Goal: Communication & Community: Answer question/provide support

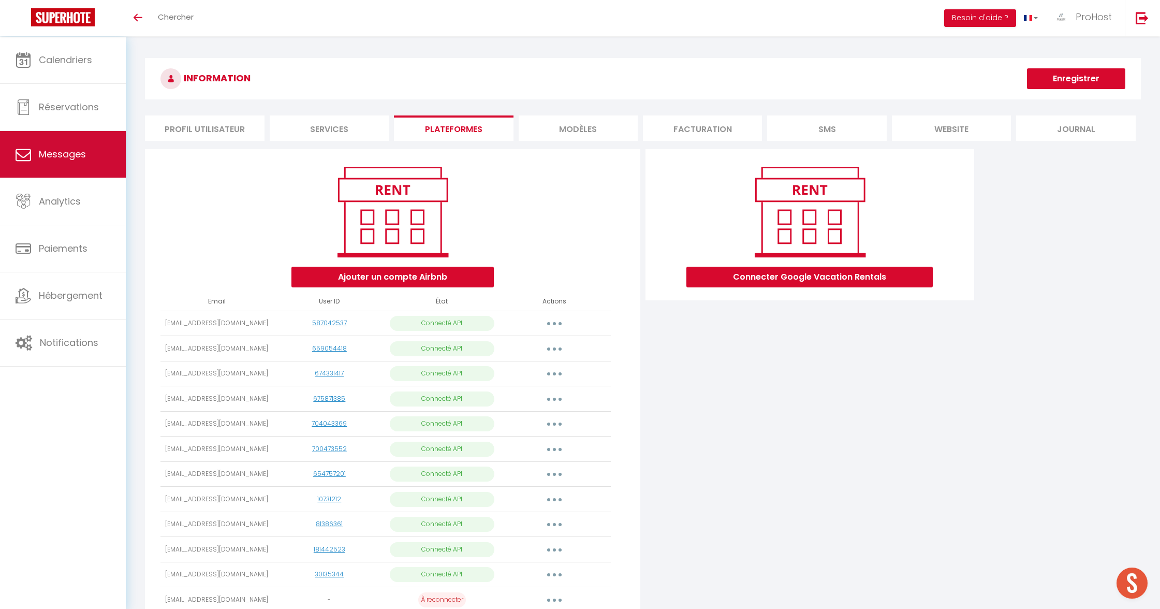
scroll to position [36, 0]
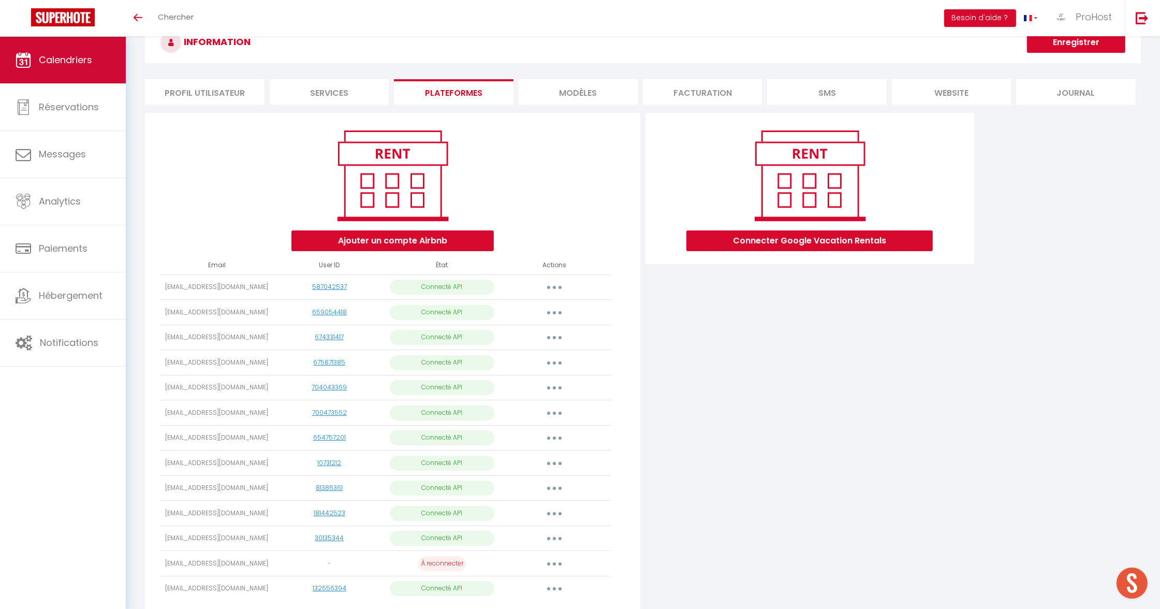
click at [80, 73] on link "Calendriers" at bounding box center [63, 60] width 126 height 47
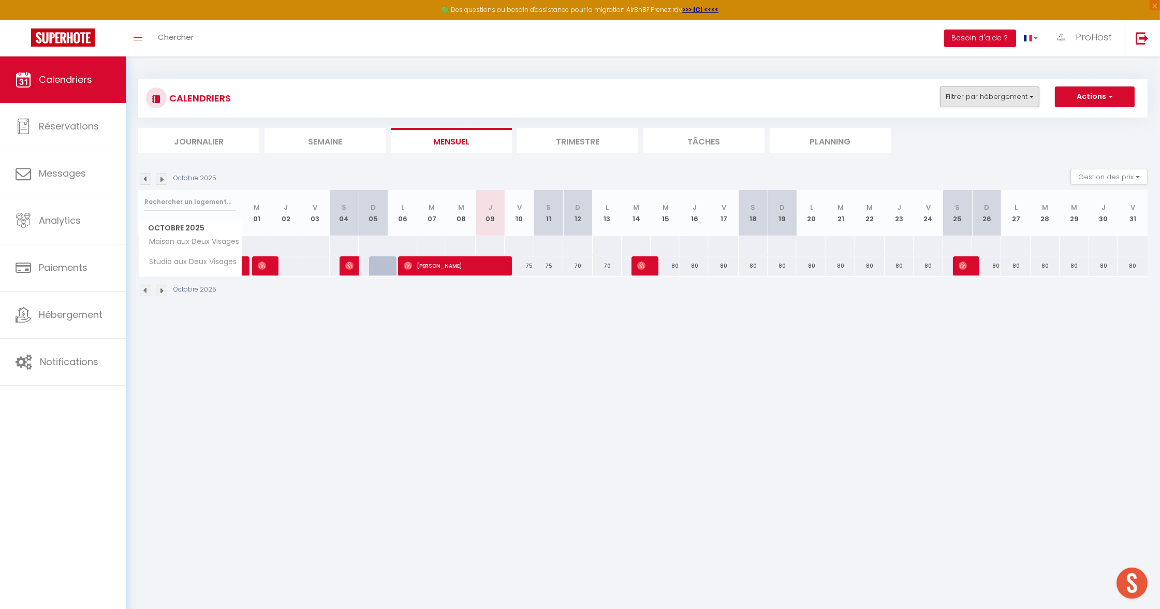
click at [1010, 97] on button "Filtrer par hébergement" at bounding box center [989, 96] width 99 height 21
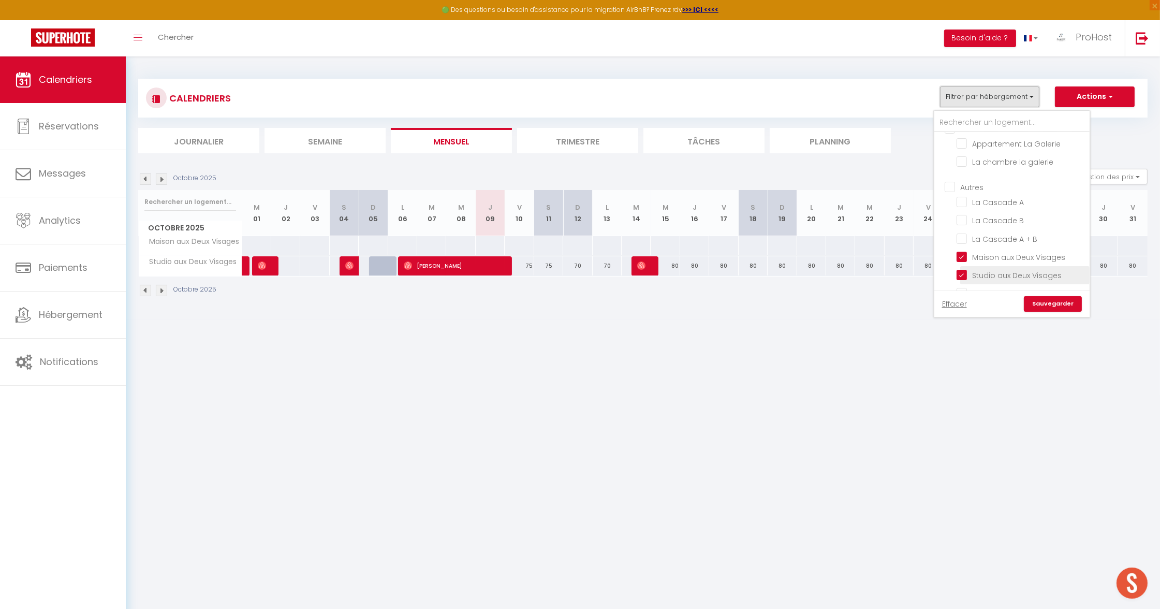
scroll to position [56, 0]
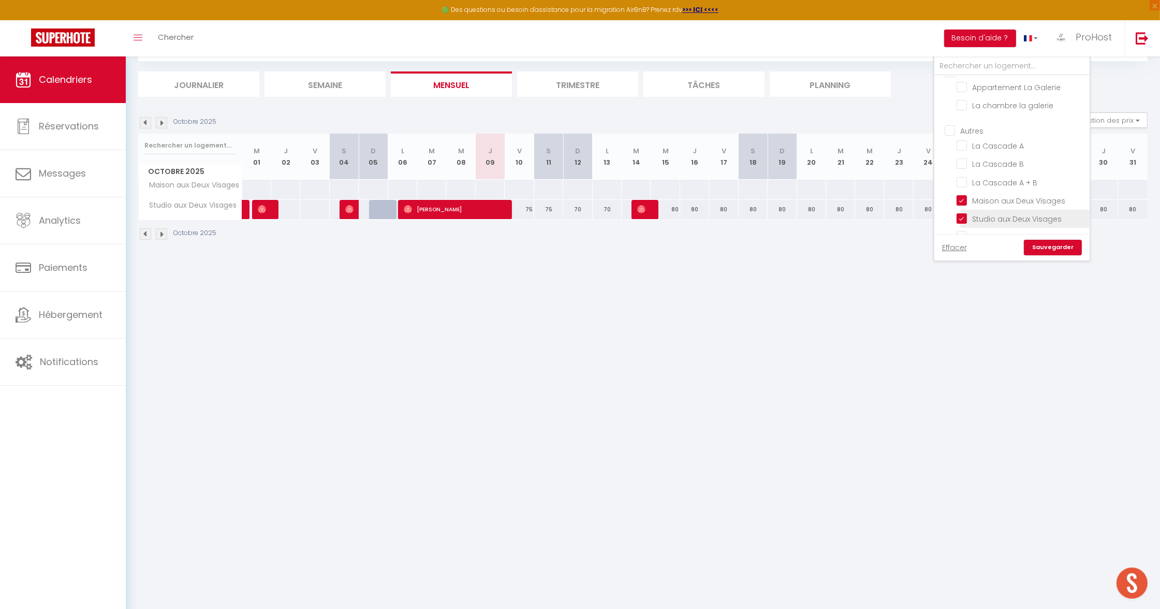
click at [974, 210] on li "Studio aux Deux Visages" at bounding box center [1024, 219] width 129 height 18
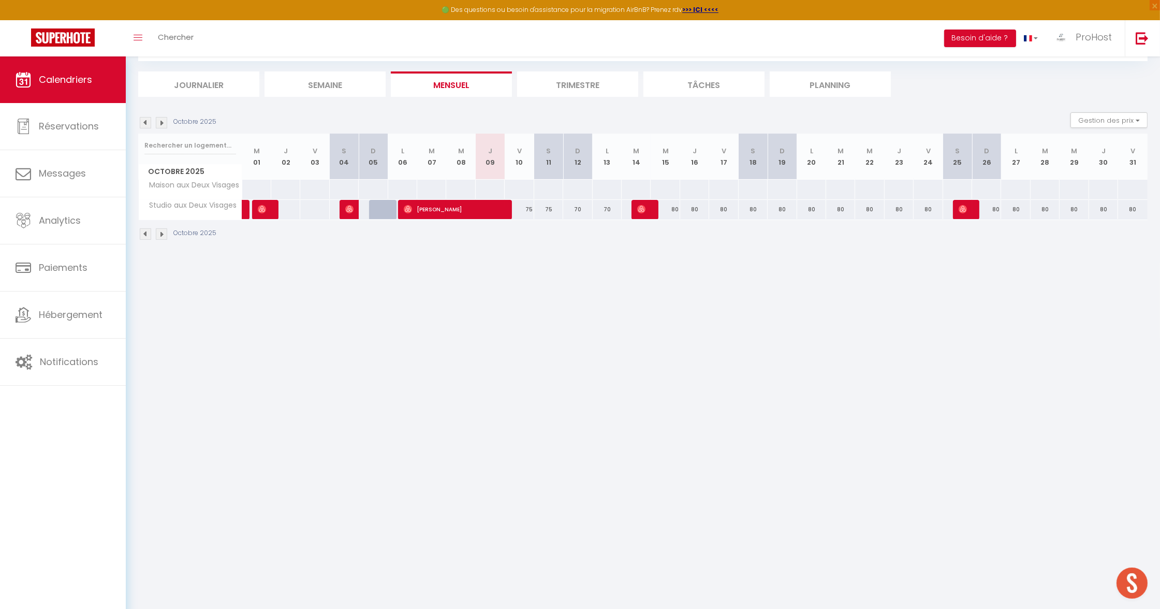
scroll to position [0, 0]
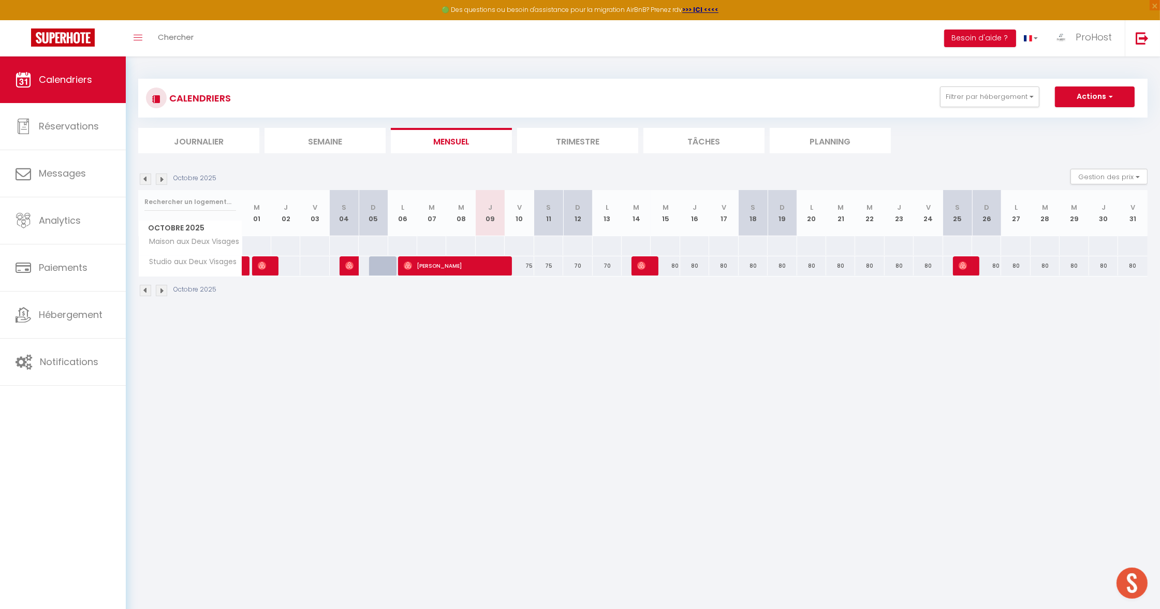
click at [993, 103] on button "Filtrer par hébergement" at bounding box center [989, 96] width 99 height 21
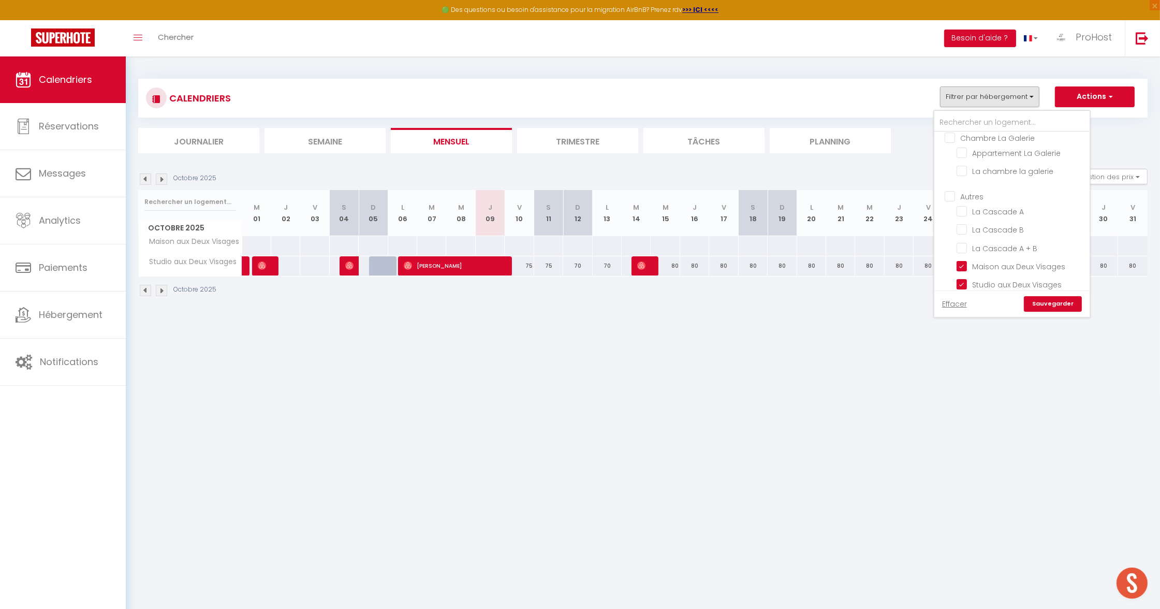
click at [965, 297] on input "Entre vignoble et prairie" at bounding box center [1020, 302] width 129 height 10
checkbox input "true"
checkbox input "false"
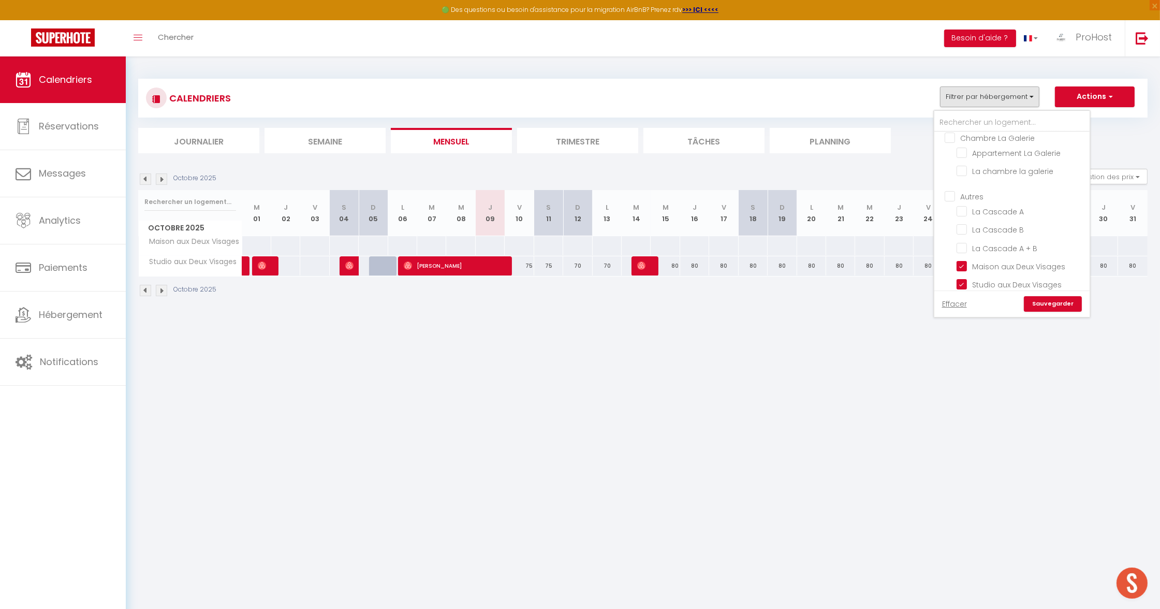
checkbox input "false"
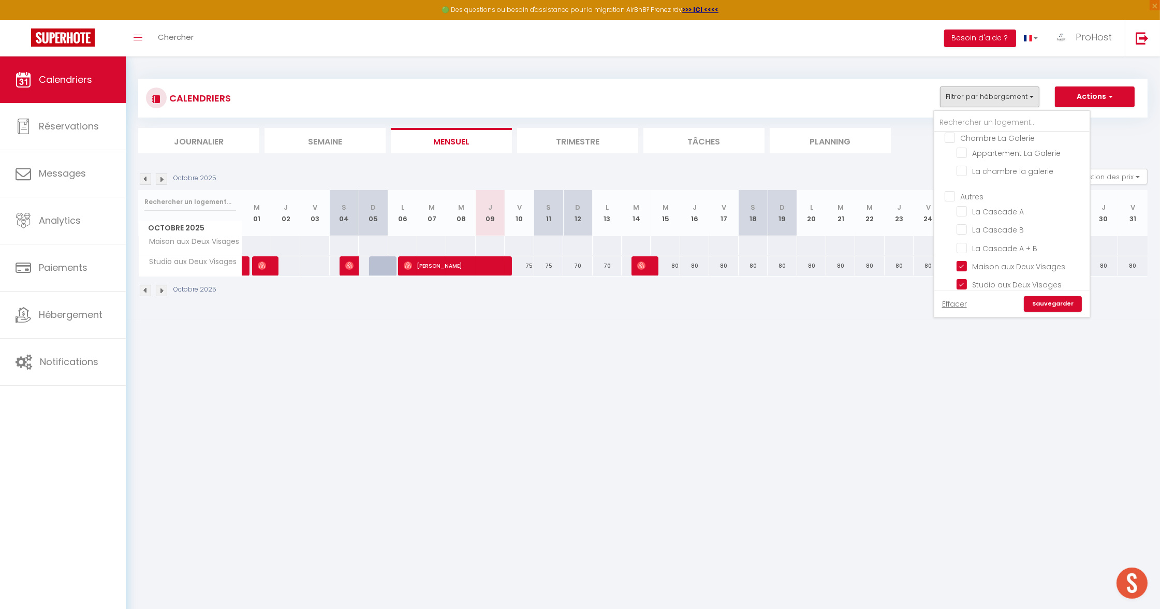
checkbox input "false"
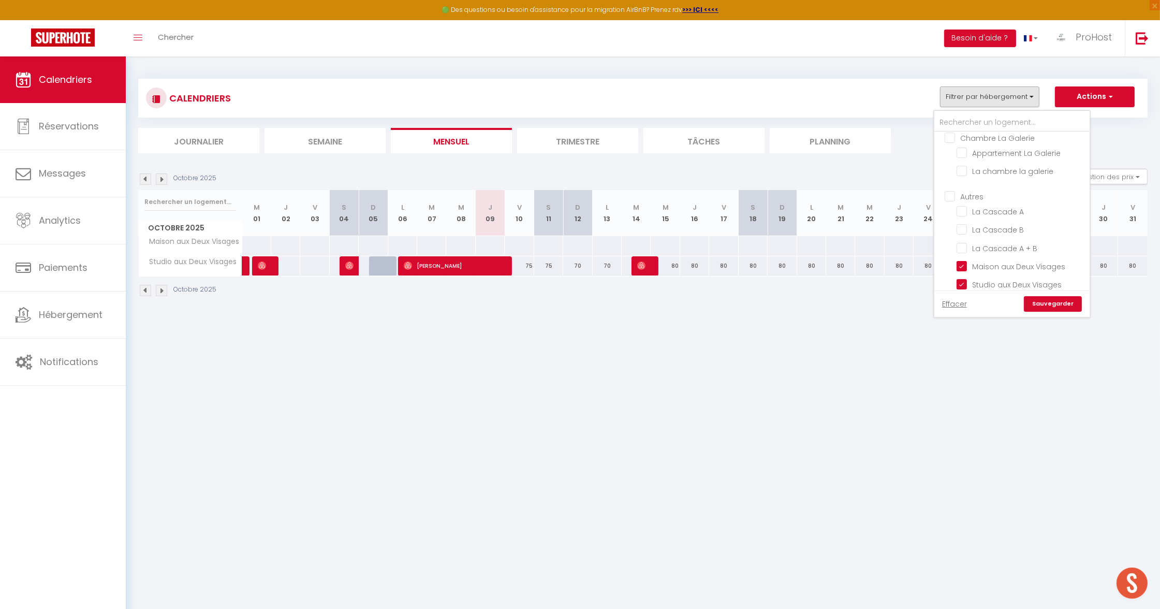
checkbox input "false"
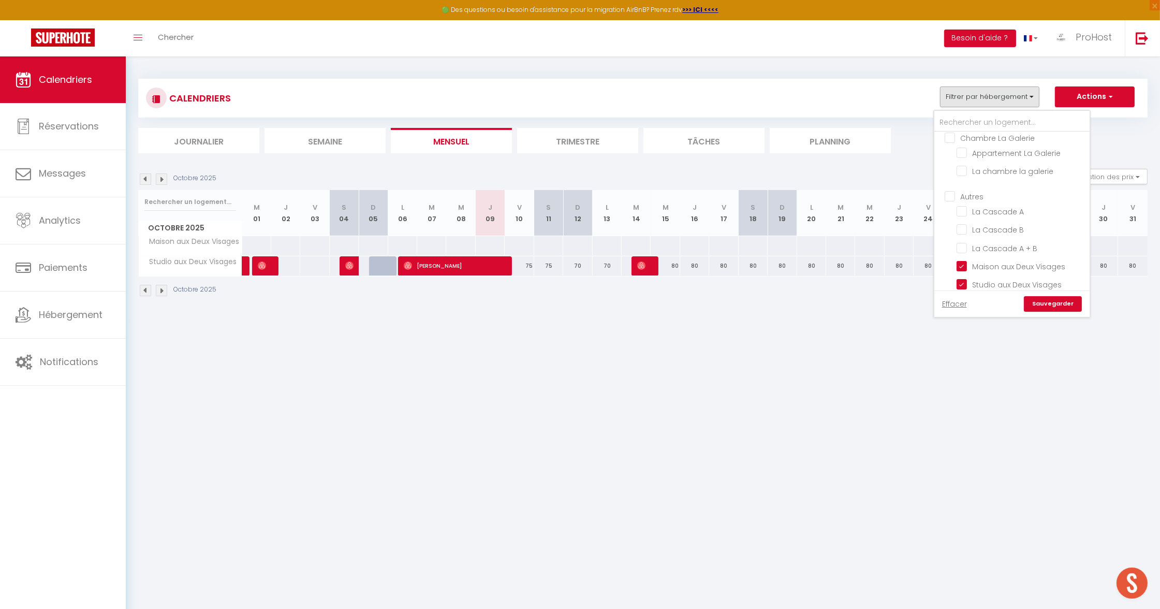
checkbox input "false"
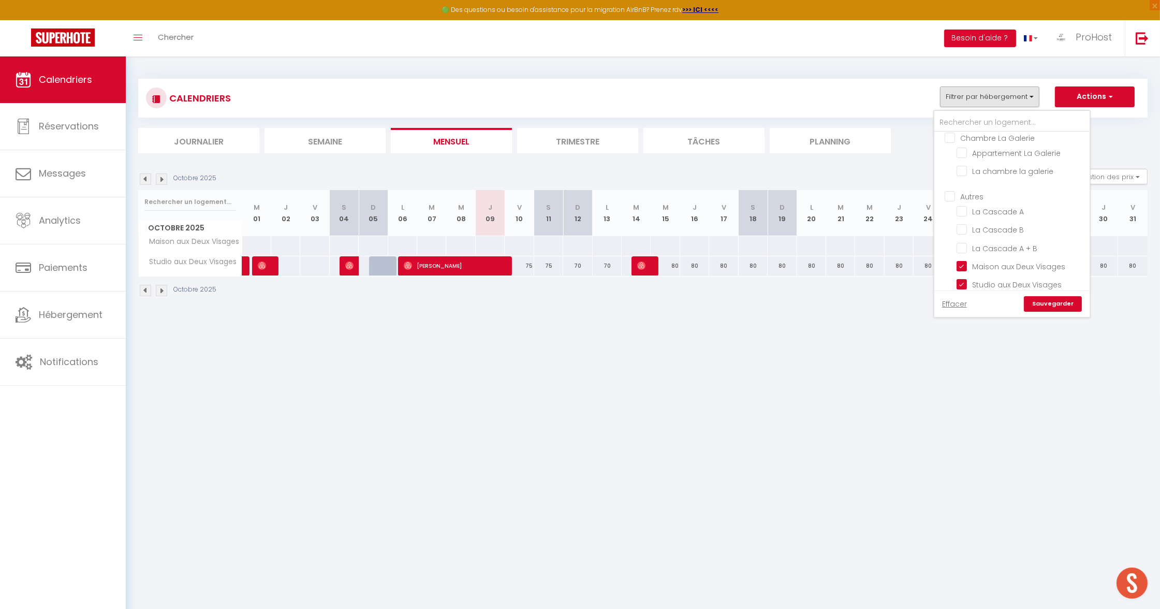
checkbox input "false"
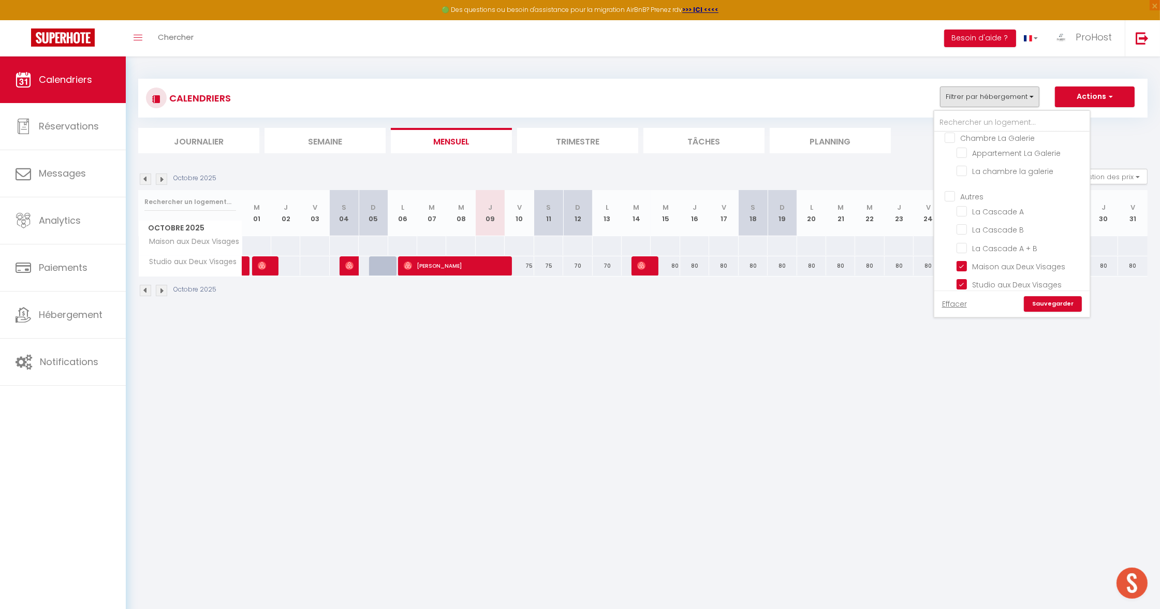
checkbox input "false"
click at [1059, 298] on link "Sauvegarder" at bounding box center [1053, 304] width 58 height 16
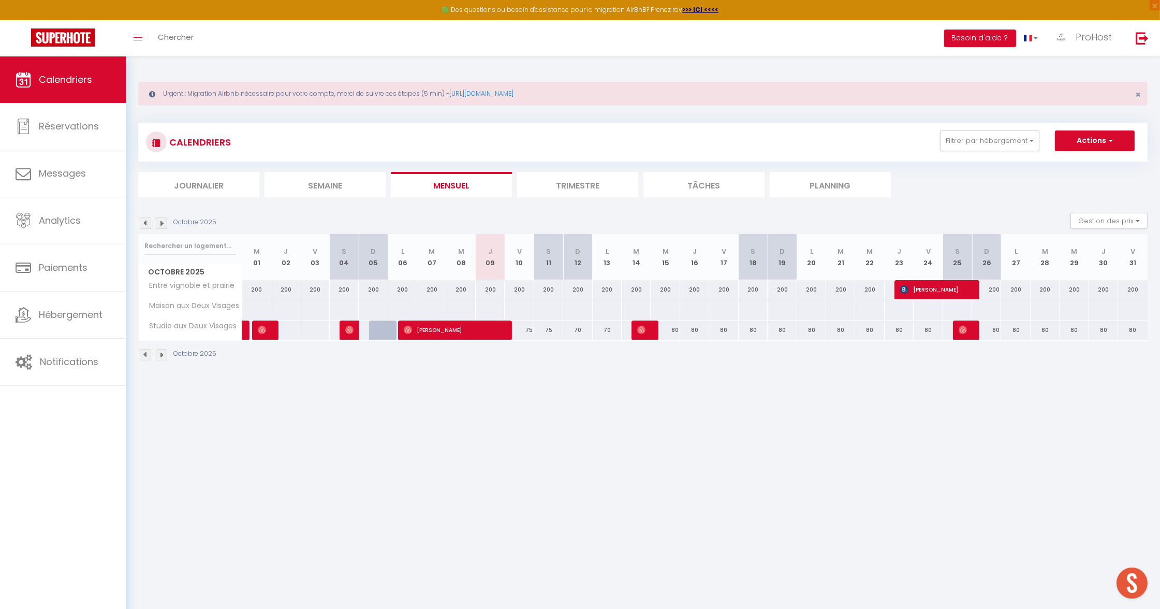
click at [927, 292] on span "[PERSON_NAME]" at bounding box center [934, 289] width 68 height 20
select select "OK"
select select "KO"
select select "0"
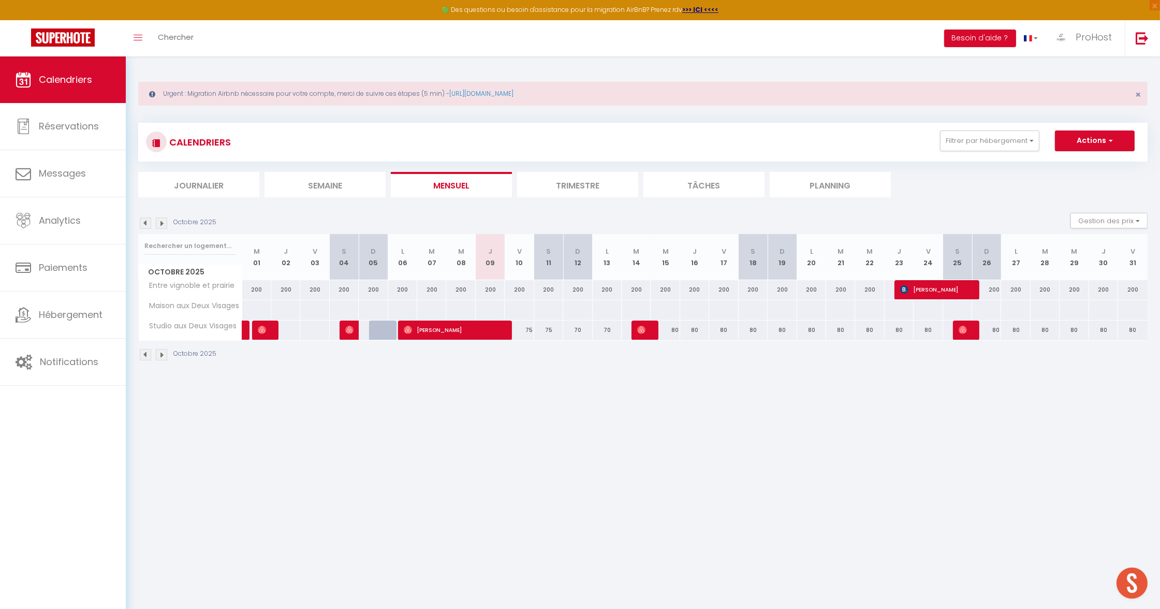
select select "1"
select select
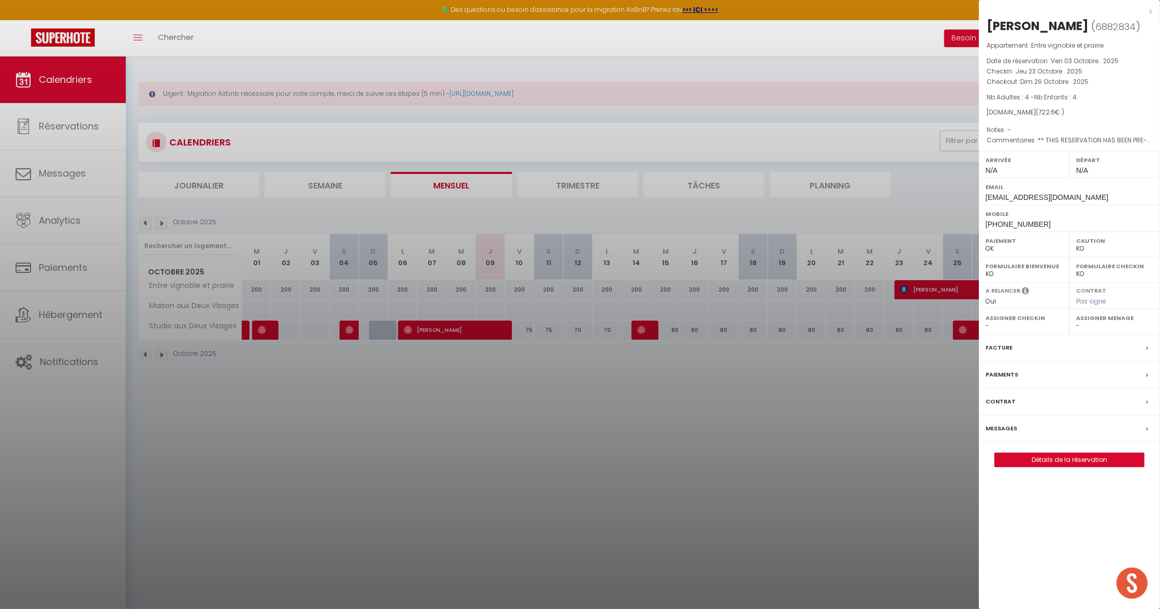
select select "42804"
click at [1008, 424] on label "Messages" at bounding box center [1001, 428] width 32 height 11
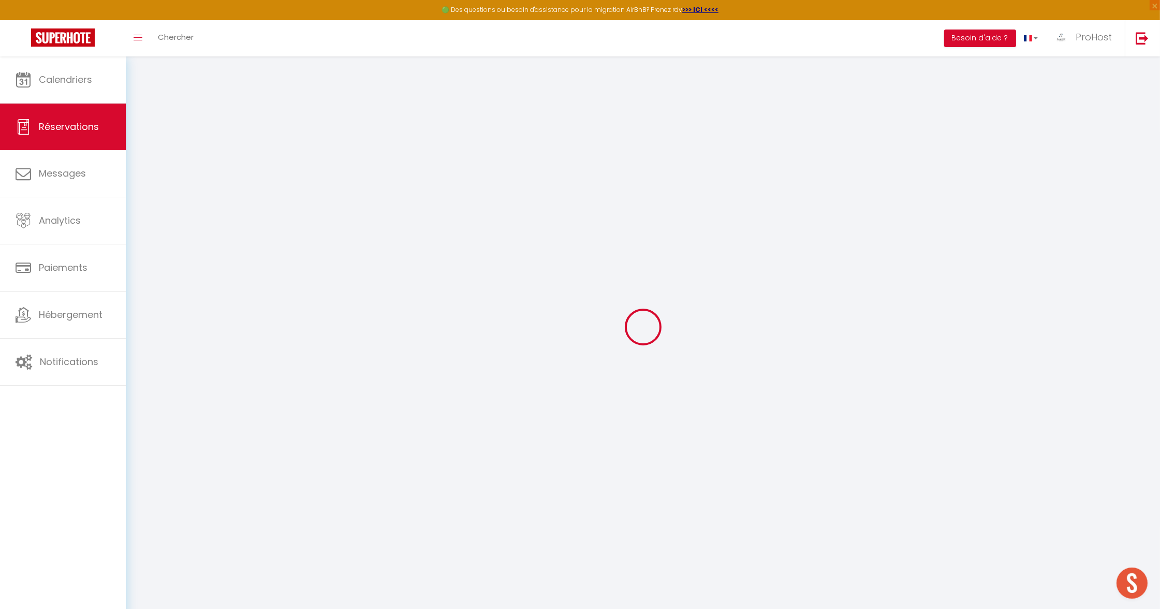
select select
checkbox input "false"
select select
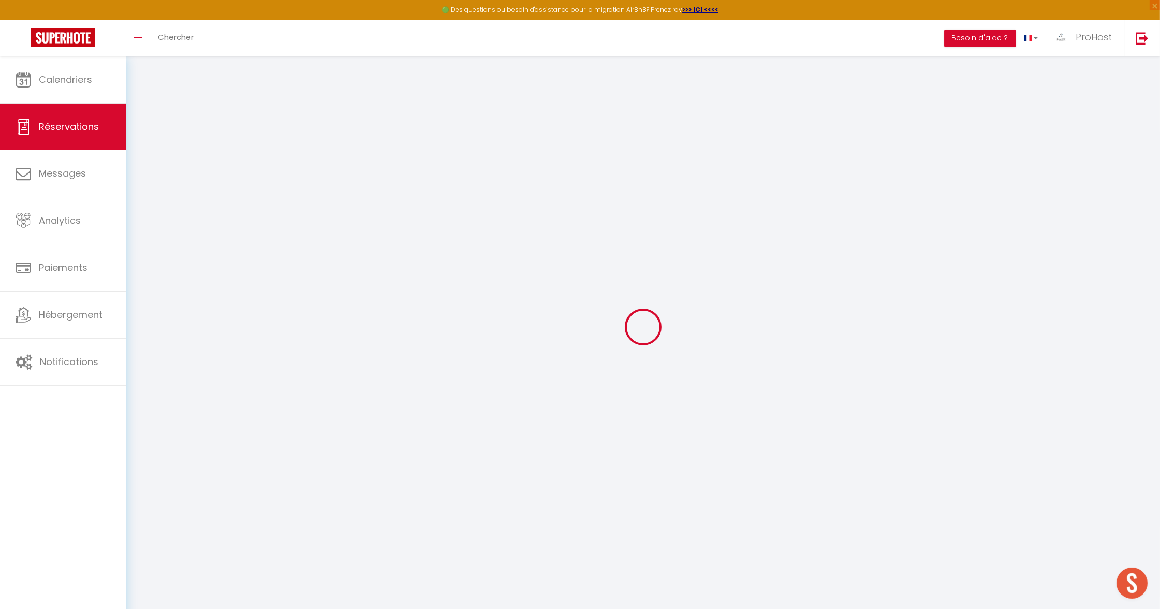
checkbox input "false"
type textarea "** THIS RESERVATION HAS BEEN PRE-PAID ** BOOKING NOTE : Payment charge is EUR 1…"
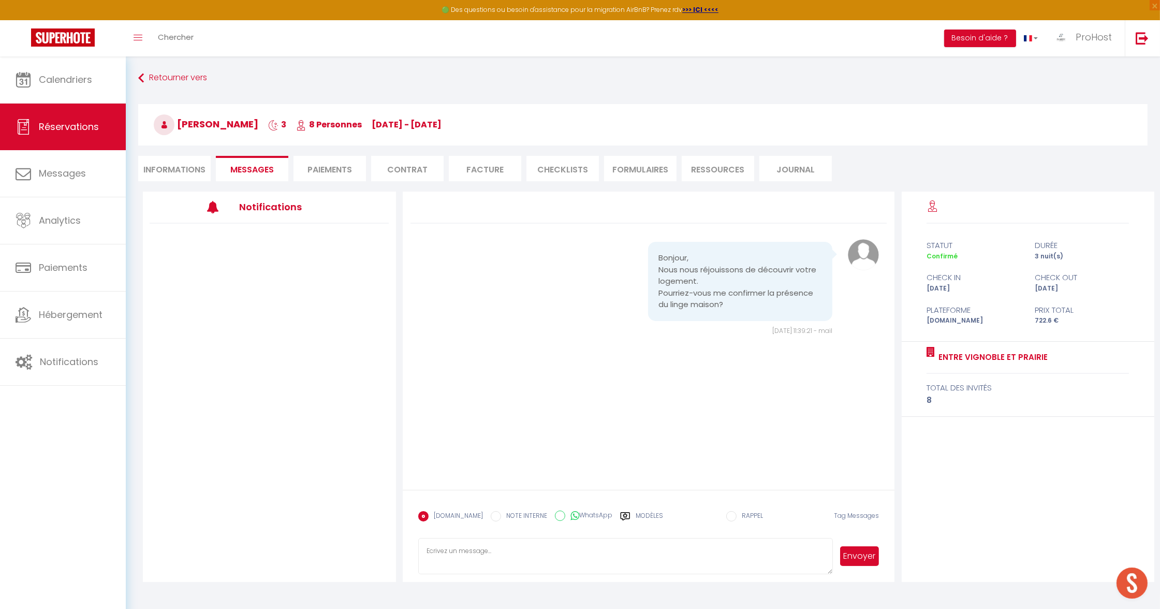
click at [536, 545] on textarea at bounding box center [625, 556] width 415 height 36
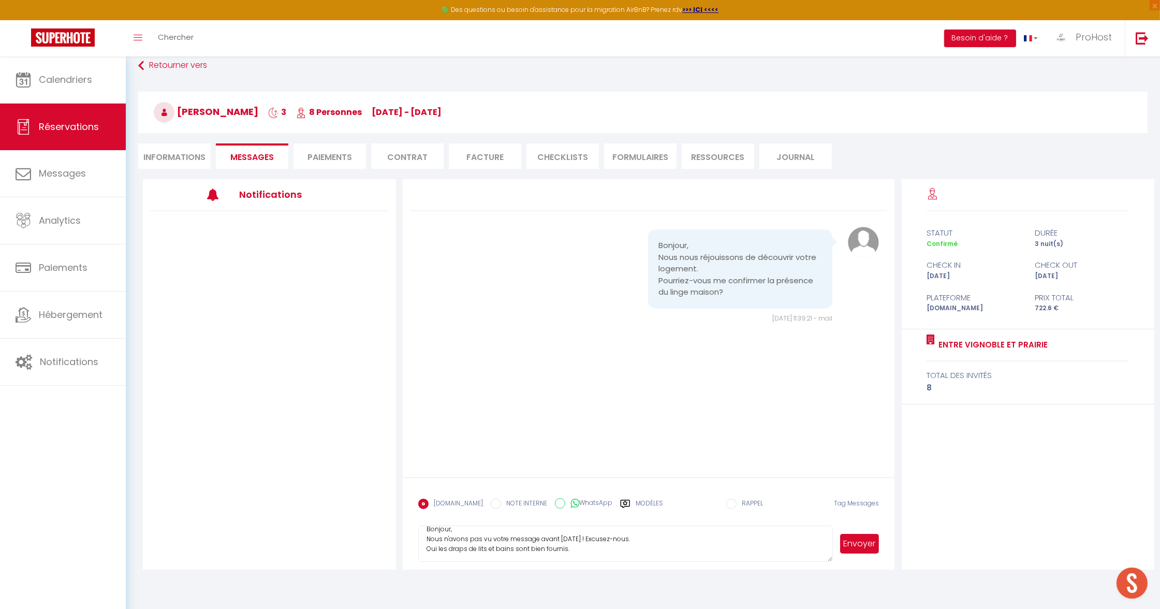
scroll to position [11, 0]
type textarea "Bonjour, Nous n'avons pas vu votre message avant [DATE] ! Excusez-nous. Oui les…"
click at [206, 164] on li "Informations" at bounding box center [174, 155] width 72 height 25
select select
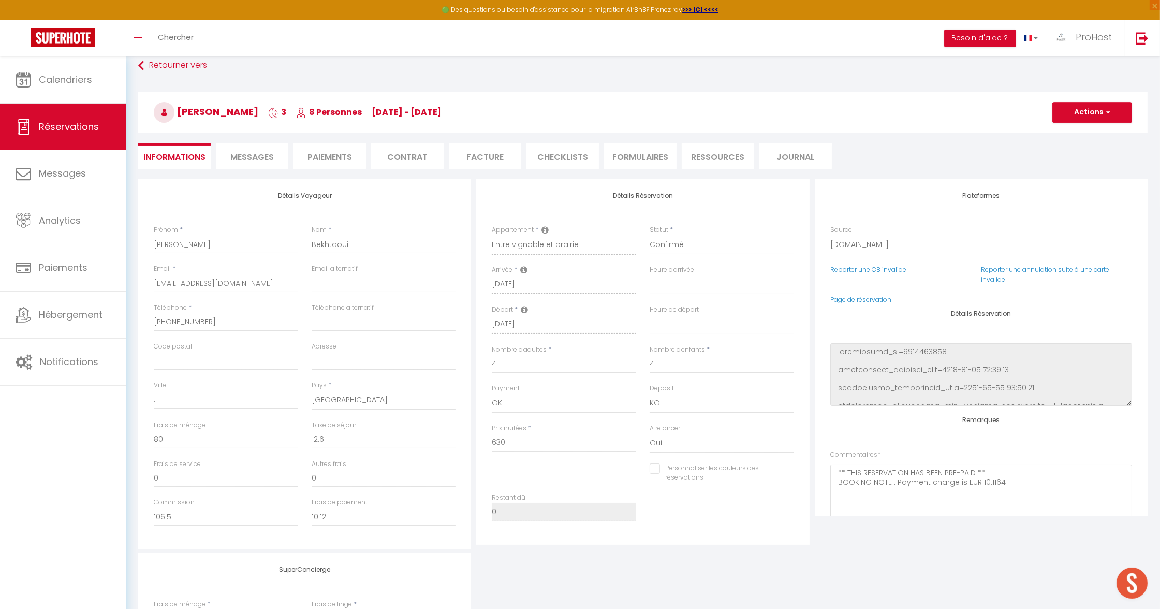
click at [250, 153] on span "Messages" at bounding box center [251, 157] width 43 height 12
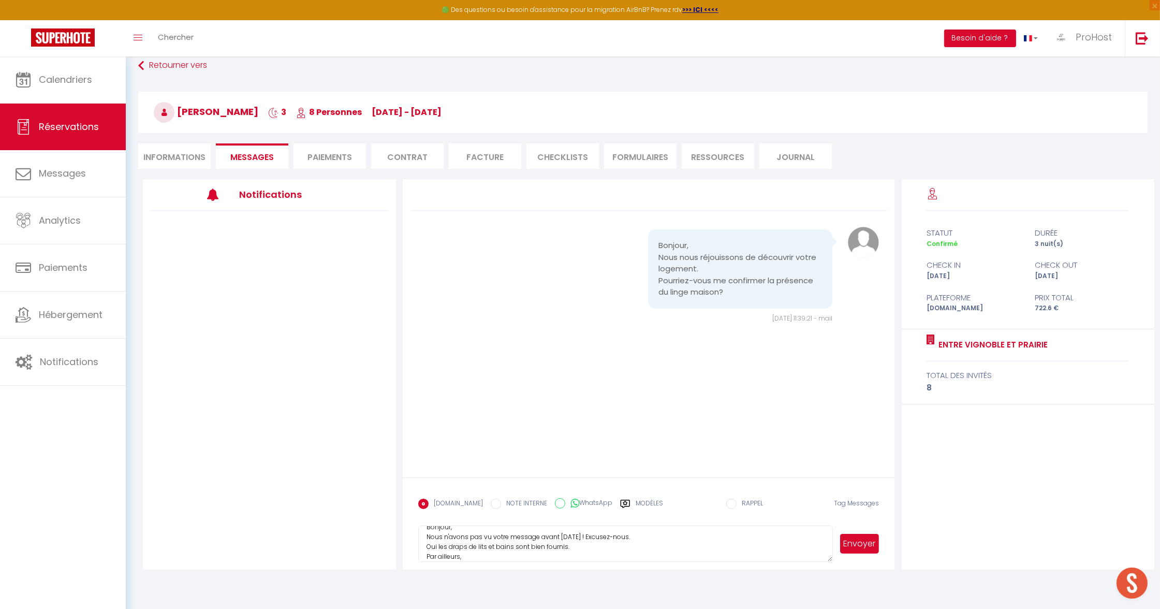
click at [478, 558] on textarea "Bonjour, Nous n'avons pas vu votre message avant [DATE] ! Excusez-nous. Oui les…" at bounding box center [625, 543] width 415 height 36
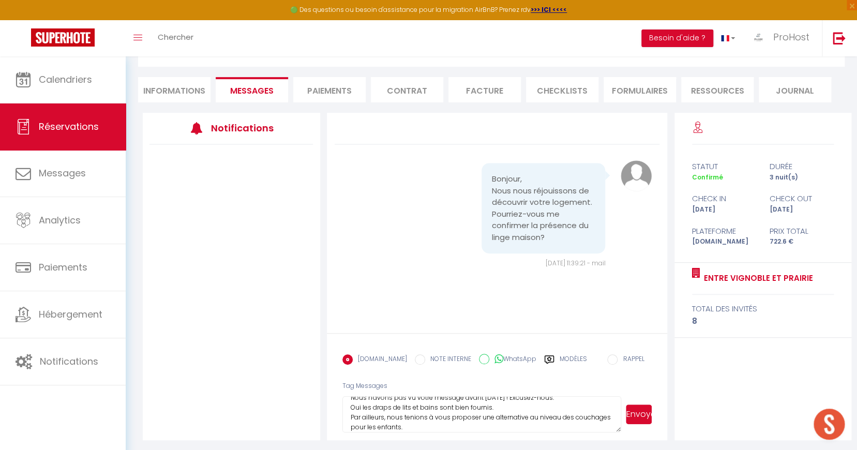
scroll to position [124, 0]
click at [511, 421] on textarea "Bonjour, Nous n'avons pas vu votre message avant [DATE] ! Excusez-nous. Oui les…" at bounding box center [482, 413] width 279 height 36
click at [590, 418] on textarea "Bonjour, Nous n'avons pas vu votre message avant [DATE] ! Excusez-nous. Oui les…" at bounding box center [482, 413] width 279 height 36
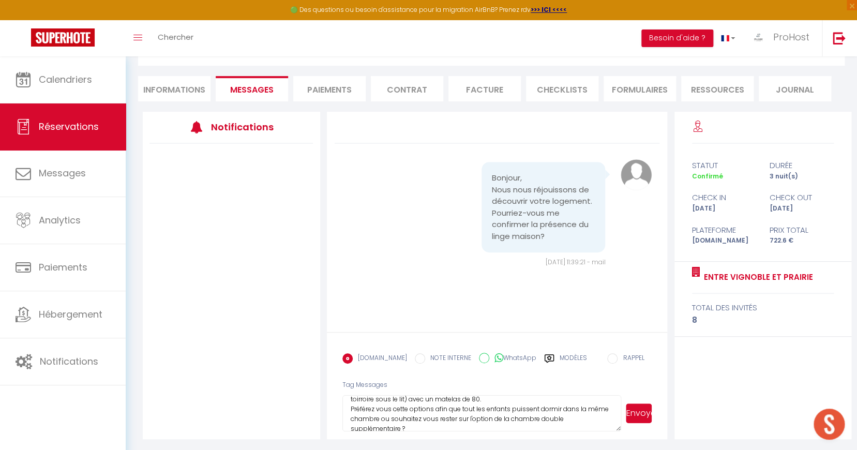
paste textarea "Nous n’avions pas vu votre message plus tôt, veuillez nous en excuser. Oui, le …"
click at [487, 397] on textarea "Bonjour, Nous n’avions pas vu votre message plus tôt, veuillez nous en excuser.…" at bounding box center [482, 413] width 279 height 36
click at [406, 411] on textarea "Bonjour, Nous n’avions pas vu votre message plus tôt, veuillez nous en excuser.…" at bounding box center [482, 413] width 279 height 36
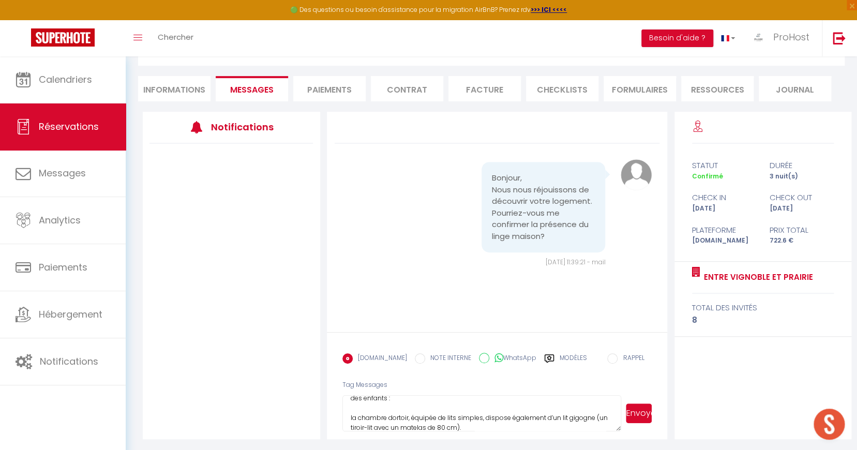
scroll to position [65, 0]
click at [446, 406] on textarea "Bonjour, Nous n’avions pas vu votre message plus tôt, veuillez nous en excuser.…" at bounding box center [482, 413] width 279 height 36
click at [489, 410] on textarea "Bonjour, Nous n’avions pas vu votre message plus tôt, veuillez nous en excuser.…" at bounding box center [482, 413] width 279 height 36
click at [530, 408] on textarea "Bonjour, Nous n’avions pas vu votre message plus tôt, veuillez nous en excuser.…" at bounding box center [482, 413] width 279 height 36
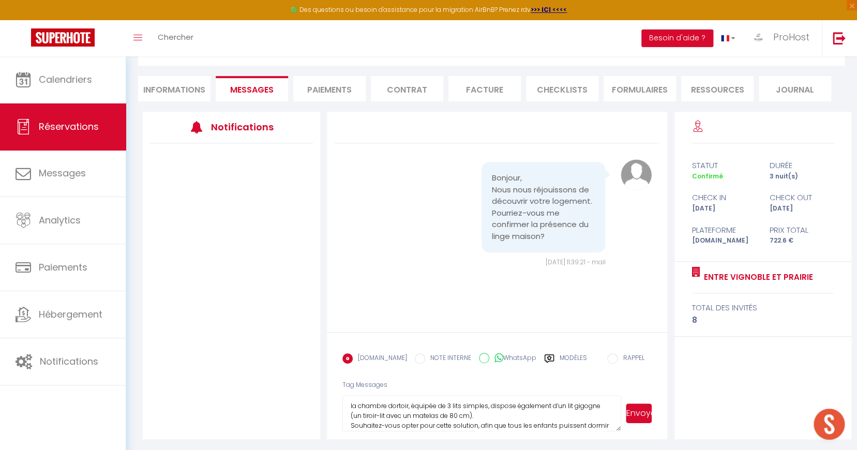
scroll to position [76, 0]
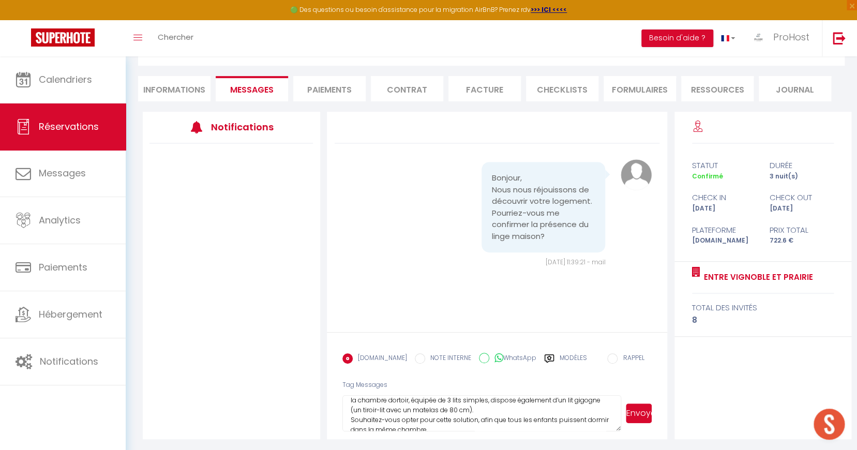
click at [471, 409] on textarea "Bonjour, Nous n’avions pas vu votre message plus tôt, veuillez nous en excuser.…" at bounding box center [482, 413] width 279 height 36
drag, startPoint x: 478, startPoint y: 407, endPoint x: 366, endPoint y: 407, distance: 111.3
click at [366, 407] on textarea "Bonjour, Nous n’avions pas vu votre message plus tôt, veuillez nous en excuser.…" at bounding box center [482, 413] width 279 height 36
click at [393, 415] on textarea "Bonjour, Nous n’avions pas vu votre message plus tôt, veuillez nous en excuser.…" at bounding box center [482, 413] width 279 height 36
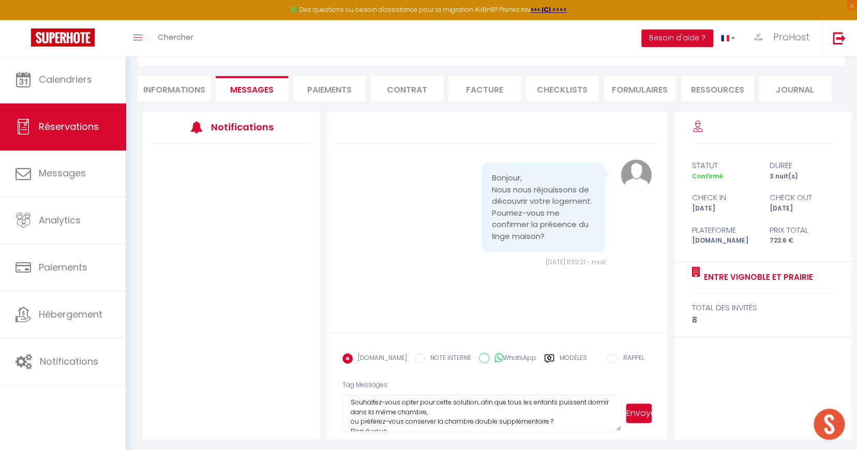
click at [429, 410] on textarea "Bonjour, Nous n’avions pas vu votre message plus tôt, veuillez nous en excuser.…" at bounding box center [482, 413] width 279 height 36
click at [430, 413] on textarea "Bonjour, Nous n’avions pas vu votre message plus tôt, veuillez nous en excuser.…" at bounding box center [482, 413] width 279 height 36
click at [448, 417] on textarea "Bonjour, Nous n’avions pas vu votre message plus tôt, veuillez nous en excuser.…" at bounding box center [482, 413] width 279 height 36
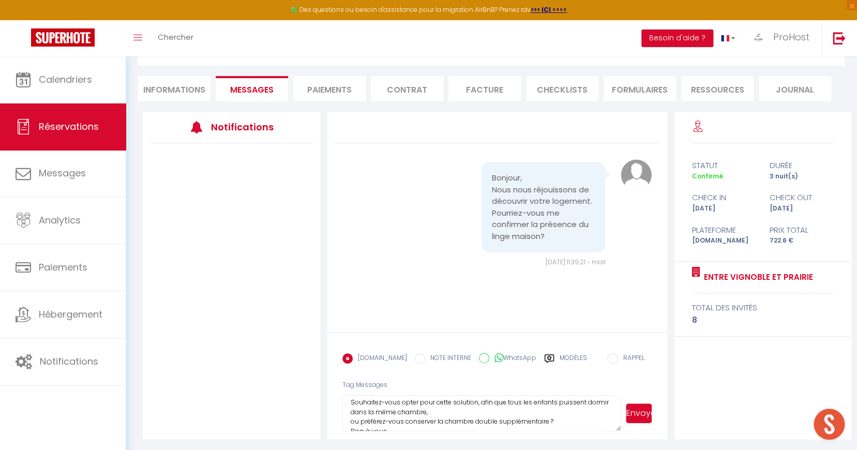
click at [474, 412] on textarea "Bonjour, Nous n’avions pas vu votre message plus tôt, veuillez nous en excuser.…" at bounding box center [482, 413] width 279 height 36
click at [462, 407] on textarea "Bonjour, Nous n’avions pas vu votre message plus tôt, veuillez nous en excuser.…" at bounding box center [482, 413] width 279 height 36
click at [558, 397] on textarea "Bonjour, Nous n’avions pas vu votre message plus tôt, veuillez nous en excuser.…" at bounding box center [482, 413] width 279 height 36
click at [545, 399] on textarea "Bonjour, Nous n’avions pas vu votre message plus tôt, veuillez nous en excuser.…" at bounding box center [482, 413] width 279 height 36
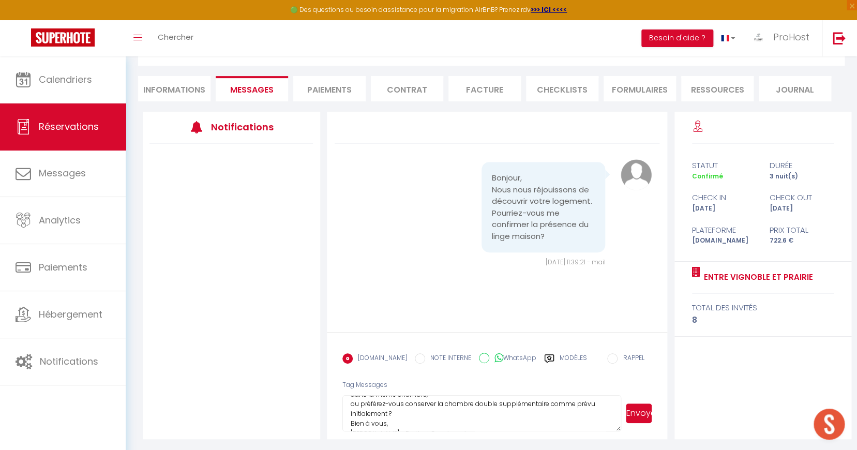
scroll to position [123, 0]
click at [538, 413] on textarea "Bonjour, Nous n’avions pas vu votre message plus tôt, veuillez nous en excuser.…" at bounding box center [482, 413] width 279 height 36
click at [407, 404] on textarea "Bonjour, Nous n’avions pas vu votre message plus tôt, veuillez nous en excuser.…" at bounding box center [482, 413] width 279 height 36
click at [408, 402] on textarea "Bonjour, Nous n’avions pas vu votre message plus tôt, veuillez nous en excuser.…" at bounding box center [482, 413] width 279 height 36
type textarea "Bonjour, Nous n’avions pas vu votre message plus tôt, veuillez nous en excuser.…"
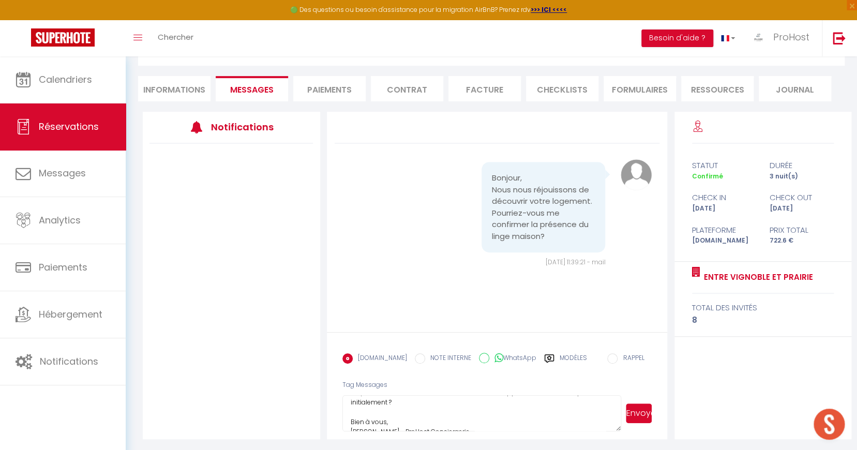
click at [638, 413] on button "Envoyer" at bounding box center [639, 414] width 26 height 20
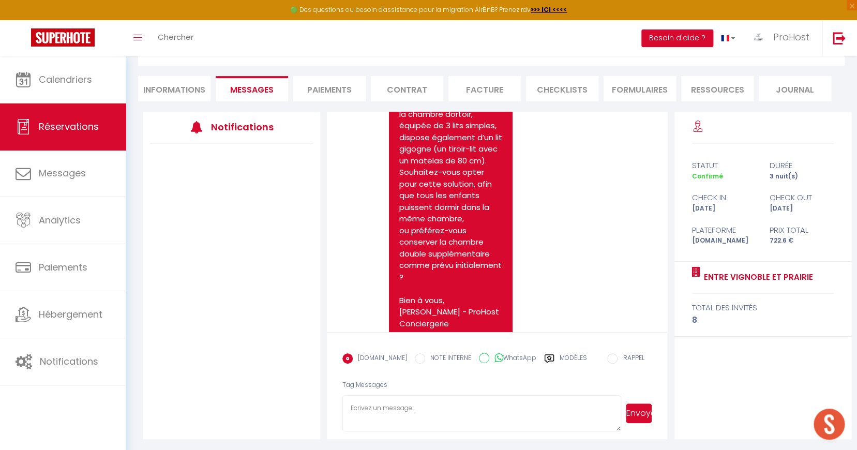
scroll to position [373, 0]
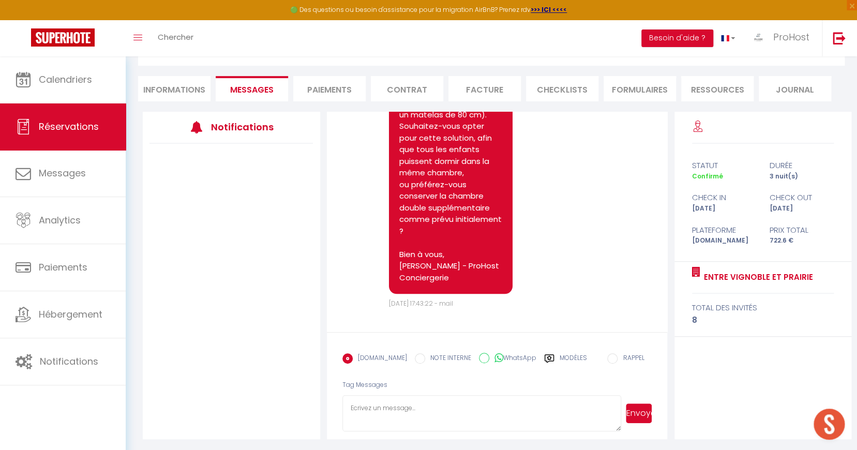
click at [191, 77] on li "Informations" at bounding box center [174, 88] width 72 height 25
select select
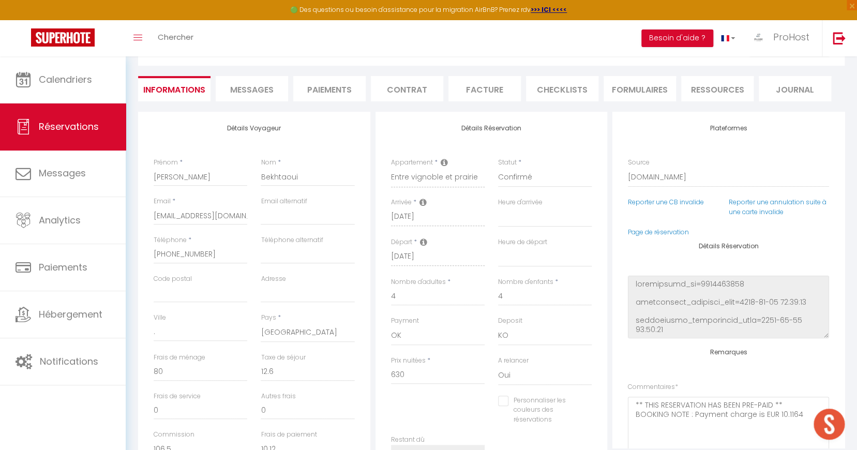
click at [240, 87] on span "Messages" at bounding box center [251, 90] width 43 height 12
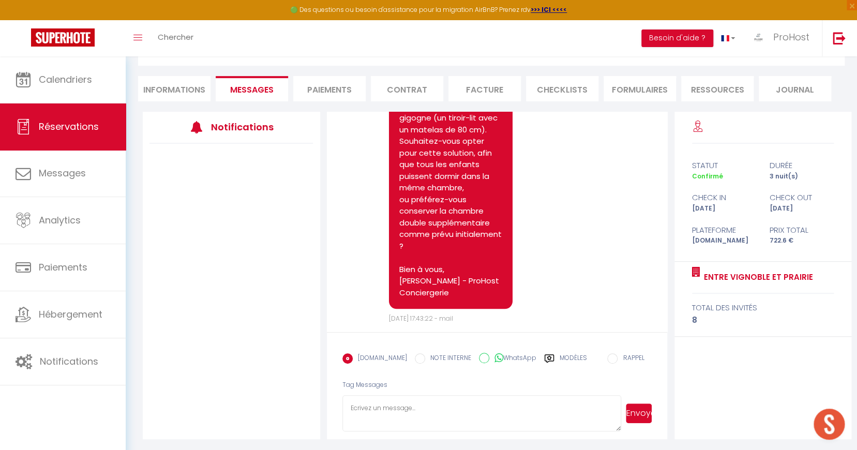
click at [198, 85] on li "Informations" at bounding box center [174, 88] width 72 height 25
select select
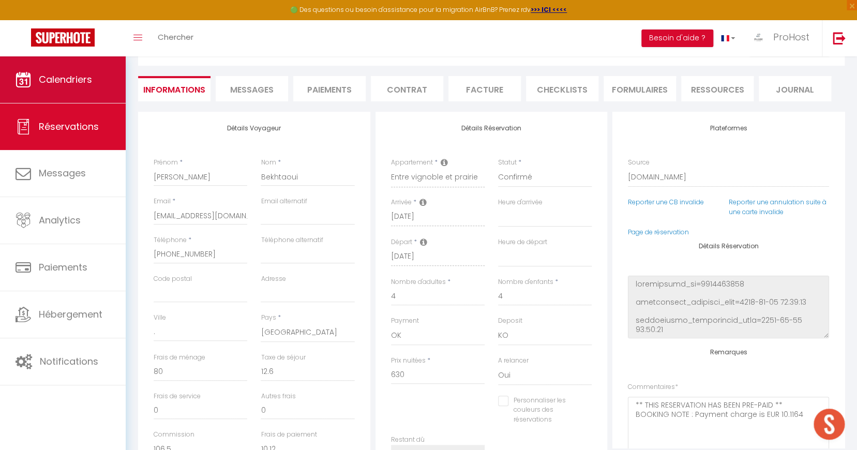
select select
checkbox input "false"
click at [93, 69] on link "Calendriers" at bounding box center [63, 79] width 126 height 47
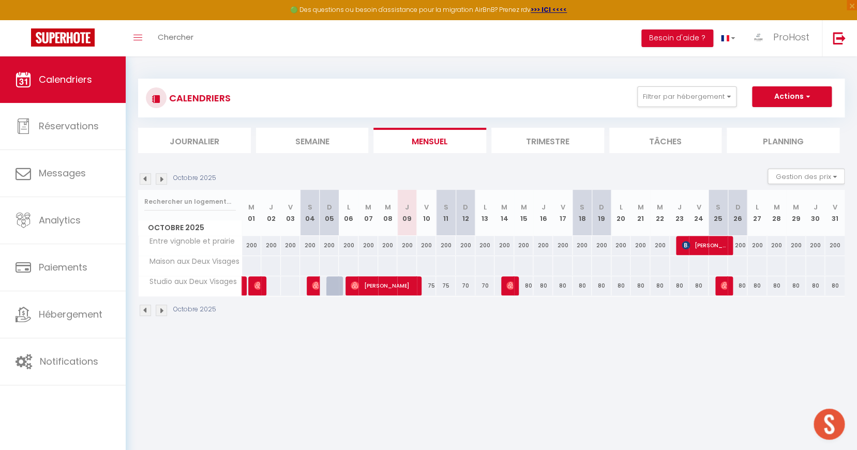
drag, startPoint x: 410, startPoint y: 159, endPoint x: 608, endPoint y: 200, distance: 201.9
click at [608, 200] on section "Octobre 2025 Gestion des prix Nb Nuits minimum Règles Disponibilité Octobre 202…" at bounding box center [491, 242] width 707 height 169
click at [486, 155] on div "CALENDRIERS Filtrer par hébergement [PERSON_NAME] Appartement [GEOGRAPHIC_DATA]…" at bounding box center [491, 198] width 707 height 258
